Goal: Information Seeking & Learning: Learn about a topic

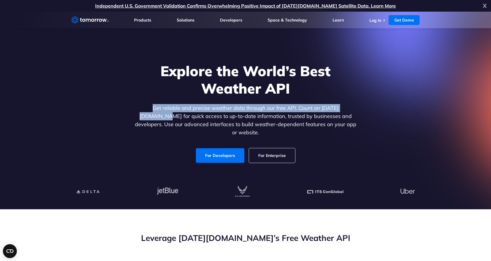
drag, startPoint x: 134, startPoint y: 112, endPoint x: 343, endPoint y: 110, distance: 208.5
click at [343, 110] on p "Get reliable and precise weather data through our free API. Count on Tomorrow.i…" at bounding box center [246, 120] width 224 height 33
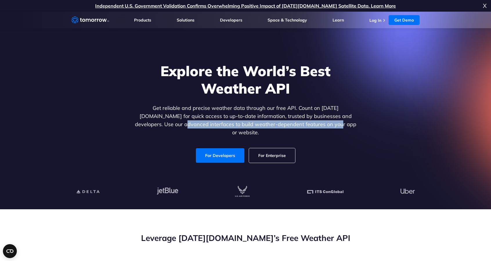
drag, startPoint x: 189, startPoint y: 128, endPoint x: 310, endPoint y: 128, distance: 120.2
click at [310, 128] on p "Get reliable and precise weather data through our free API. Count on Tomorrow.i…" at bounding box center [246, 120] width 224 height 33
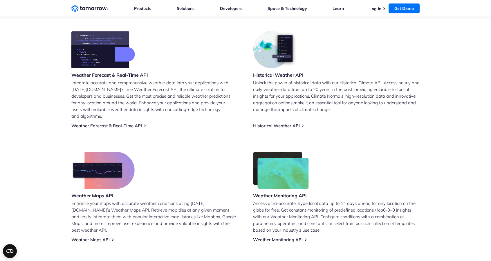
scroll to position [232, 0]
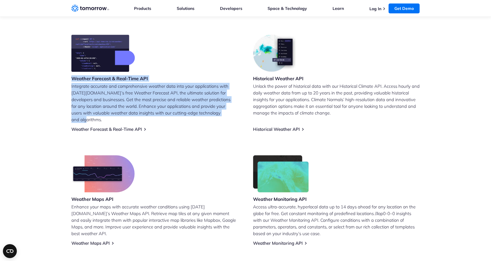
drag, startPoint x: 66, startPoint y: 78, endPoint x: 232, endPoint y: 113, distance: 169.7
click at [232, 113] on section "Leverage Tomorrow.io’s Free Weather API Weather Forecast & Real-Time API Integr…" at bounding box center [245, 123] width 491 height 292
click at [232, 113] on p "Integrate accurate and comprehensive weather data into your applications with T…" at bounding box center [154, 103] width 167 height 40
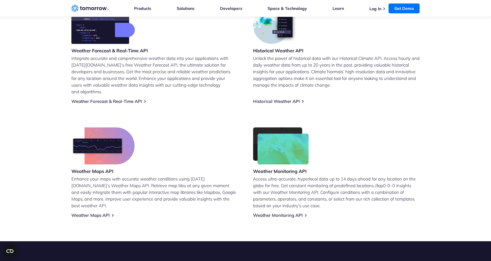
scroll to position [261, 0]
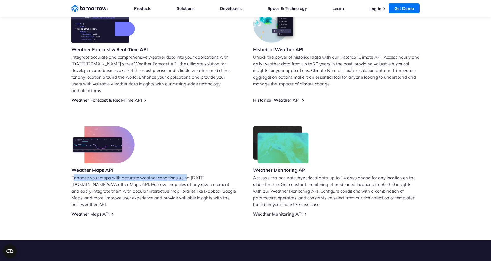
drag, startPoint x: 75, startPoint y: 173, endPoint x: 188, endPoint y: 170, distance: 113.0
click at [188, 174] on p "Enhance your maps with accurate weather conditions using Tomorrow.io’s Weather …" at bounding box center [154, 190] width 167 height 33
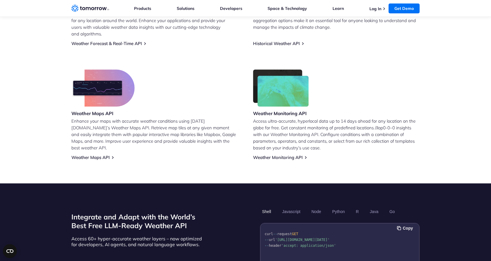
scroll to position [319, 0]
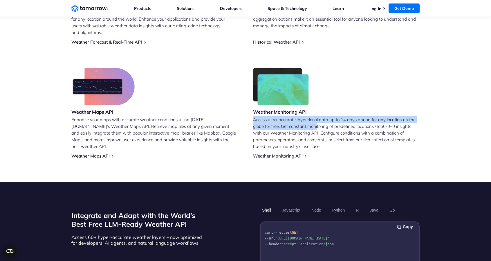
drag, startPoint x: 251, startPoint y: 112, endPoint x: 318, endPoint y: 121, distance: 67.1
click at [318, 121] on div "Weather Forecast & Real-Time API Integrate accurate and comprehensive weather d…" at bounding box center [245, 52] width 348 height 211
click at [318, 121] on p "Access ultra-accurate, hyperlocal data up to 14 days ahead for any location on …" at bounding box center [336, 132] width 167 height 33
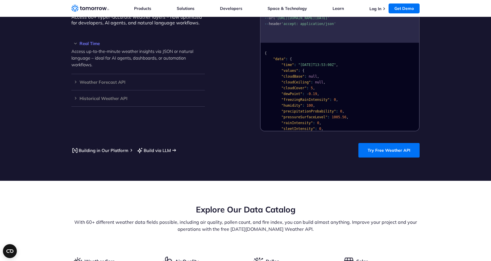
scroll to position [523, 0]
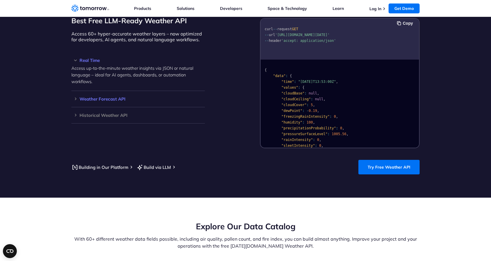
click at [76, 97] on h3 "Weather Forecast API" at bounding box center [138, 99] width 134 height 4
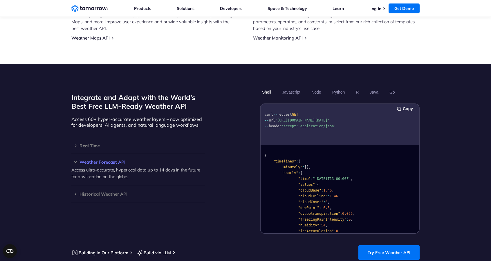
scroll to position [436, 0]
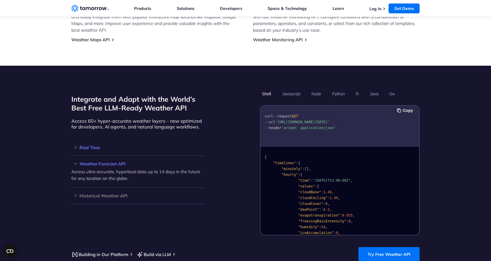
click at [79, 145] on h3 "Real Time" at bounding box center [138, 147] width 134 height 4
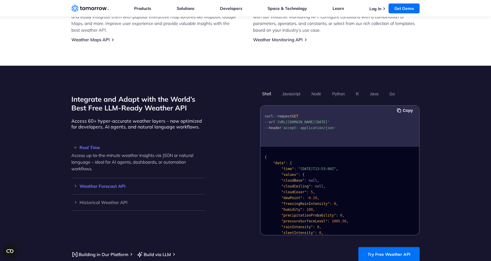
click at [86, 184] on h3 "Weather Forecast API" at bounding box center [138, 186] width 134 height 4
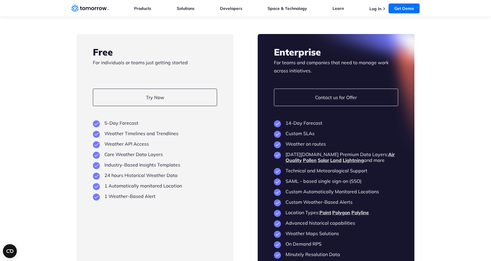
scroll to position [1365, 0]
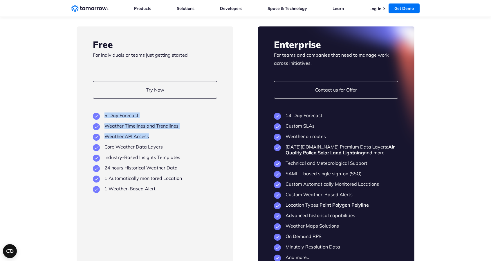
drag, startPoint x: 107, startPoint y: 109, endPoint x: 177, endPoint y: 126, distance: 72.0
click at [177, 126] on ul "5-Day Forecast Weather Timelines and Trendlines Weather API Access Core Weather…" at bounding box center [155, 151] width 124 height 79
click at [330, 150] on link "Land" at bounding box center [335, 153] width 11 height 6
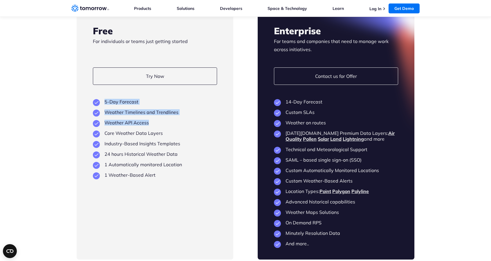
scroll to position [1394, 0]
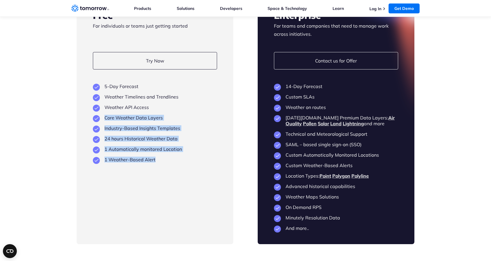
drag, startPoint x: 105, startPoint y: 111, endPoint x: 174, endPoint y: 151, distance: 80.1
click at [174, 151] on ul "5-Day Forecast Weather Timelines and Trendlines Weather API Access Core Weather…" at bounding box center [155, 122] width 124 height 79
click at [174, 157] on li "1 Weather-Based Alert" at bounding box center [155, 160] width 124 height 6
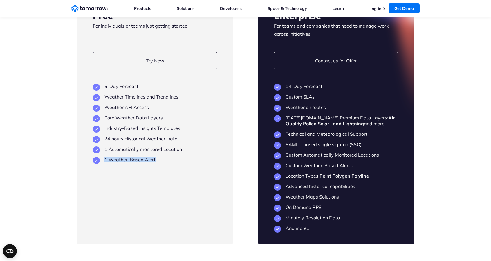
drag, startPoint x: 104, startPoint y: 152, endPoint x: 177, endPoint y: 162, distance: 73.3
click at [177, 162] on div "Free For individuals or teams just getting started Try Now View Key Features 5-…" at bounding box center [155, 120] width 157 height 247
click at [176, 161] on div "Free For individuals or teams just getting started Try Now View Key Features 5-…" at bounding box center [155, 120] width 157 height 247
drag, startPoint x: 166, startPoint y: 154, endPoint x: 103, endPoint y: 132, distance: 66.5
click at [103, 132] on ul "5-Day Forecast Weather Timelines and Trendlines Weather API Access Core Weather…" at bounding box center [155, 122] width 124 height 79
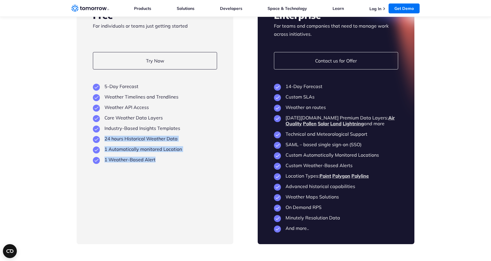
click at [103, 136] on li "24 hours Historical Weather Data" at bounding box center [155, 139] width 124 height 6
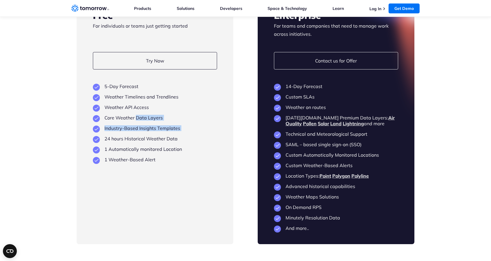
drag, startPoint x: 103, startPoint y: 128, endPoint x: 135, endPoint y: 111, distance: 36.9
click at [135, 111] on ul "5-Day Forecast Weather Timelines and Trendlines Weather API Access Core Weather…" at bounding box center [155, 122] width 124 height 79
click at [135, 115] on li "Core Weather Data Layers" at bounding box center [155, 118] width 124 height 6
click at [330, 121] on link "Land" at bounding box center [335, 124] width 11 height 6
click at [303, 121] on link "Pollen" at bounding box center [310, 124] width 14 height 6
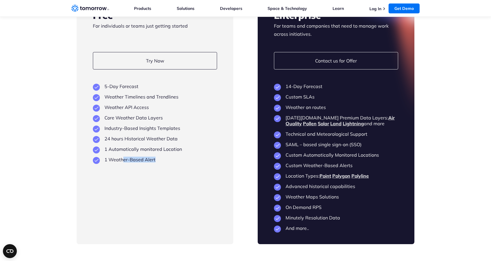
drag, startPoint x: 132, startPoint y: 154, endPoint x: 182, endPoint y: 157, distance: 50.3
click at [182, 157] on div "Free For individuals or teams just getting started Try Now View Key Features 5-…" at bounding box center [155, 120] width 157 height 247
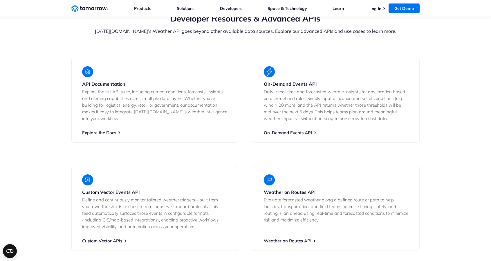
scroll to position [1132, 0]
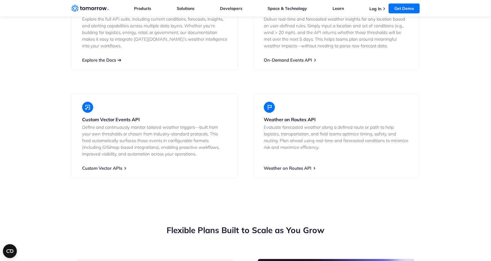
click at [107, 57] on link "Explore the Docs" at bounding box center [99, 60] width 34 height 6
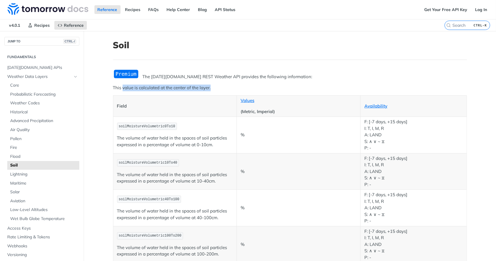
drag, startPoint x: 153, startPoint y: 88, endPoint x: 217, endPoint y: 89, distance: 63.9
click at [217, 89] on p "This value is calculated at the center of the layer." at bounding box center [290, 88] width 354 height 7
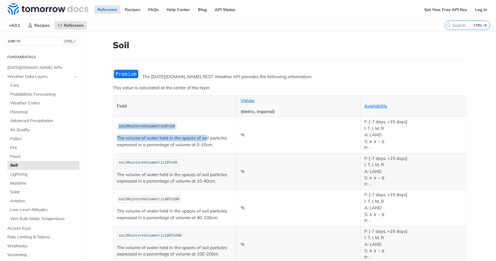
drag, startPoint x: 112, startPoint y: 125, endPoint x: 205, endPoint y: 139, distance: 93.8
click at [204, 139] on td "soilMoistureVolumetric0To10 The volume of water held in the spaces of soil part…" at bounding box center [175, 135] width 124 height 37
click at [205, 139] on p "The volume of water held in the spaces of soil particles expressed in a percent…" at bounding box center [175, 141] width 116 height 13
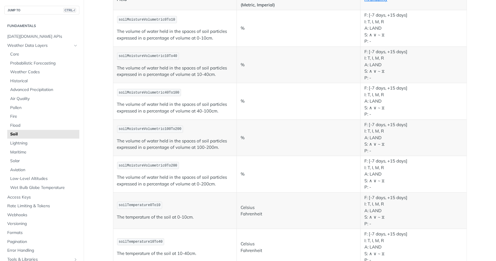
scroll to position [116, 0]
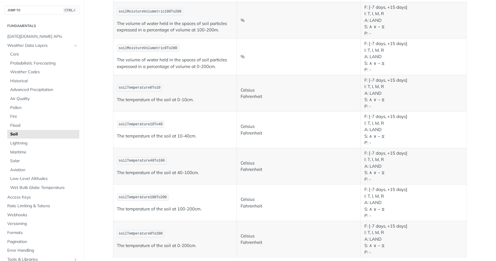
scroll to position [203, 0]
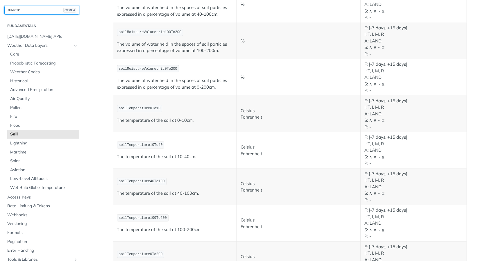
click at [25, 10] on button "JUMP TO CTRL-/" at bounding box center [41, 10] width 75 height 9
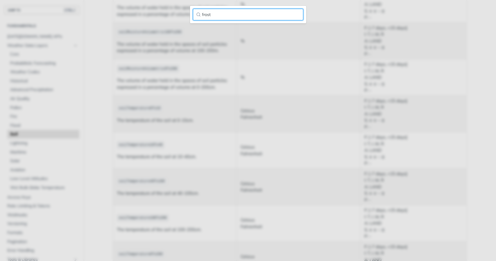
type input "frost"
click at [153, 72] on main "JUMP TO CTRL-/ Fundamentals Tomorrow.io APIs Weather Data Layers Core Probabili…" at bounding box center [248, 94] width 496 height 533
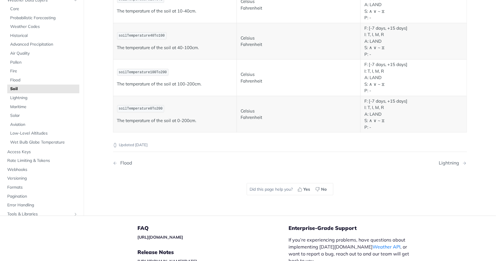
scroll to position [348, 0]
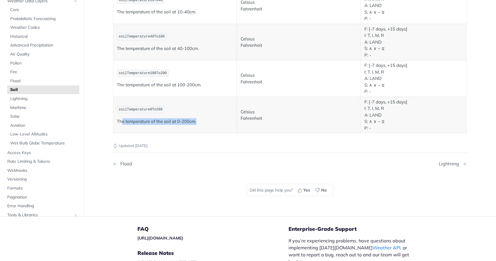
drag, startPoint x: 119, startPoint y: 119, endPoint x: 197, endPoint y: 119, distance: 78.4
click at [196, 119] on p "The temperature of the soil at 0-200cm." at bounding box center [175, 121] width 116 height 7
click at [197, 119] on p "The temperature of the soil at 0-200cm." at bounding box center [175, 121] width 116 height 7
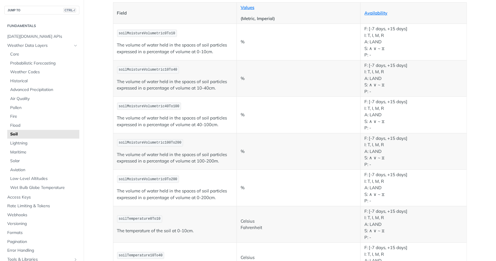
scroll to position [87, 0]
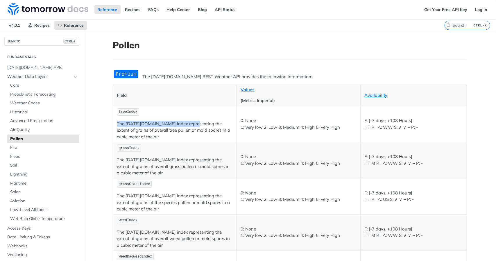
drag, startPoint x: 112, startPoint y: 123, endPoint x: 188, endPoint y: 125, distance: 76.1
click at [188, 125] on td "treeIndex The Tomorrow.io index representing the extent of grains of overall tr…" at bounding box center [175, 124] width 124 height 36
click at [188, 125] on p "The Tomorrow.io index representing the extent of grains of overall tree pollen …" at bounding box center [175, 131] width 116 height 20
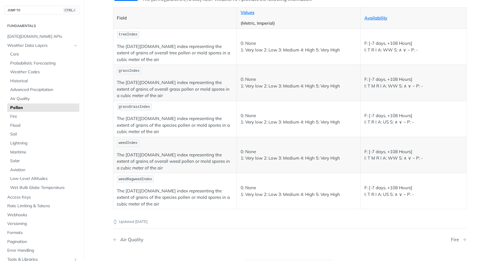
scroll to position [87, 0]
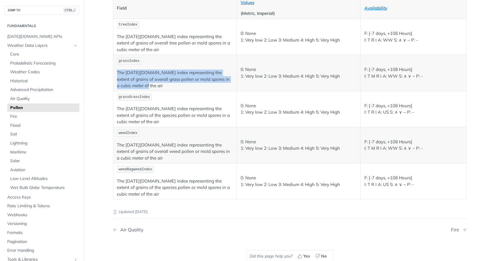
drag, startPoint x: 115, startPoint y: 72, endPoint x: 210, endPoint y: 83, distance: 95.8
click at [210, 83] on p "The Tomorrow.io index representing the extent of grains of overall grass pollen…" at bounding box center [175, 79] width 116 height 20
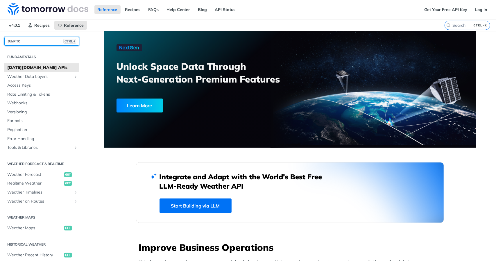
click at [20, 41] on button "JUMP TO CTRL-/" at bounding box center [41, 41] width 75 height 9
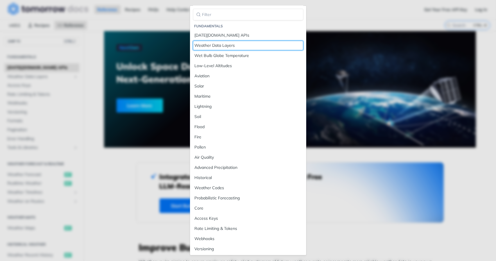
click at [227, 44] on div "Weather Data Layers" at bounding box center [248, 45] width 107 height 6
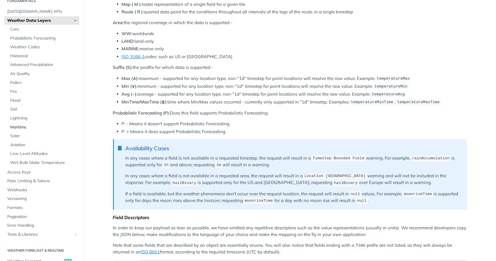
scroll to position [29, 0]
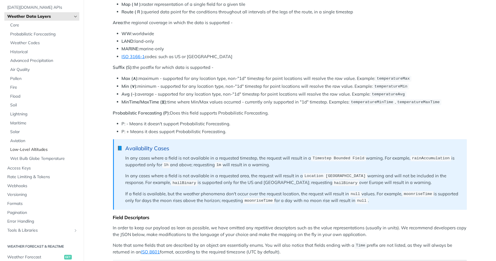
click at [26, 149] on span "Low-Level Altitudes" at bounding box center [44, 150] width 68 height 6
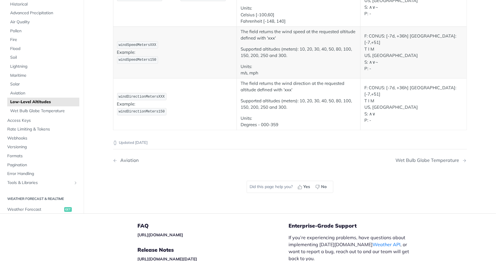
scroll to position [145, 0]
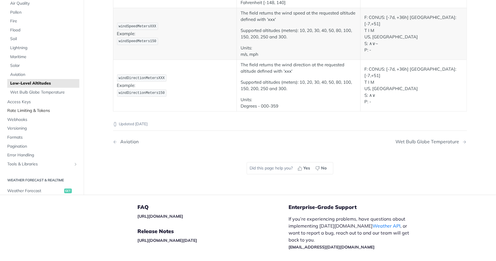
click at [28, 111] on span "Rate Limiting & Tokens" at bounding box center [42, 111] width 71 height 6
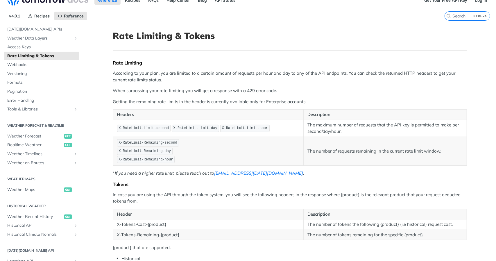
scroll to position [29, 0]
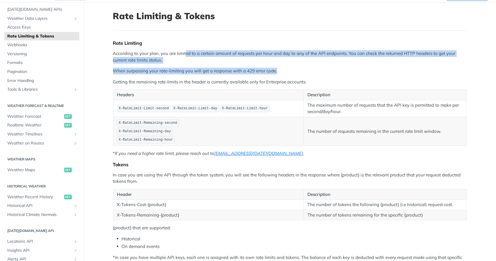
drag, startPoint x: 186, startPoint y: 55, endPoint x: 301, endPoint y: 72, distance: 116.9
click at [301, 72] on div "Rate Limiting According to your plan, you are limited to a certain amount of re…" at bounding box center [290, 153] width 354 height 227
click at [301, 72] on p "When surpassing your rate-limiting you will get a response with a 429 error cod…" at bounding box center [290, 71] width 354 height 7
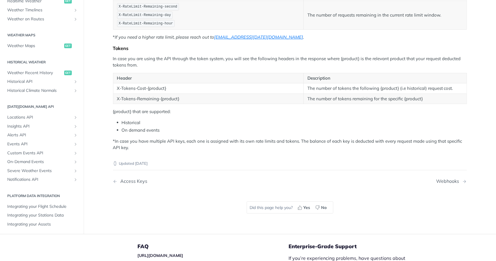
scroll to position [125, 0]
click at [23, 132] on span "Alerts API" at bounding box center [39, 135] width 64 height 6
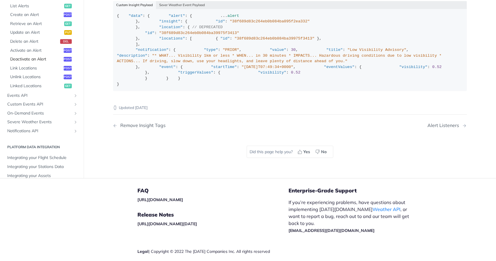
scroll to position [223, 0]
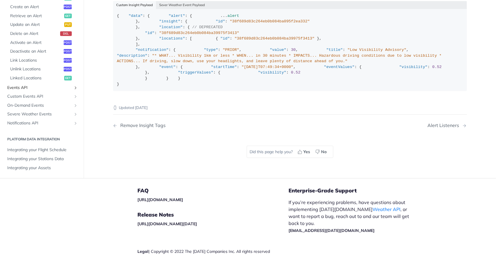
click at [32, 90] on span "Events API" at bounding box center [39, 88] width 64 height 6
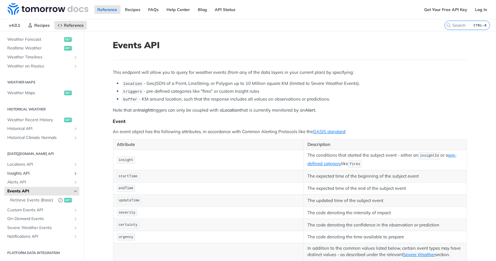
click at [30, 170] on span "Insights API" at bounding box center [39, 173] width 64 height 6
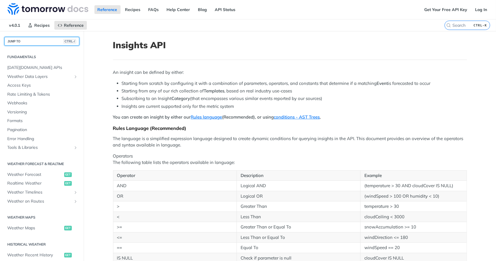
click at [31, 40] on button "JUMP TO CTRL-/" at bounding box center [41, 41] width 75 height 9
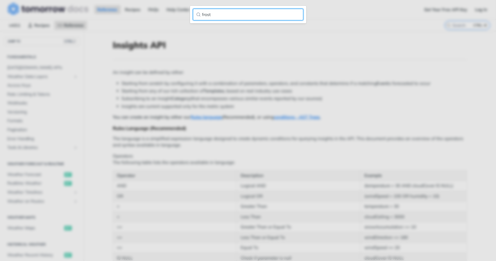
type input "frost"
